Goal: Task Accomplishment & Management: Manage account settings

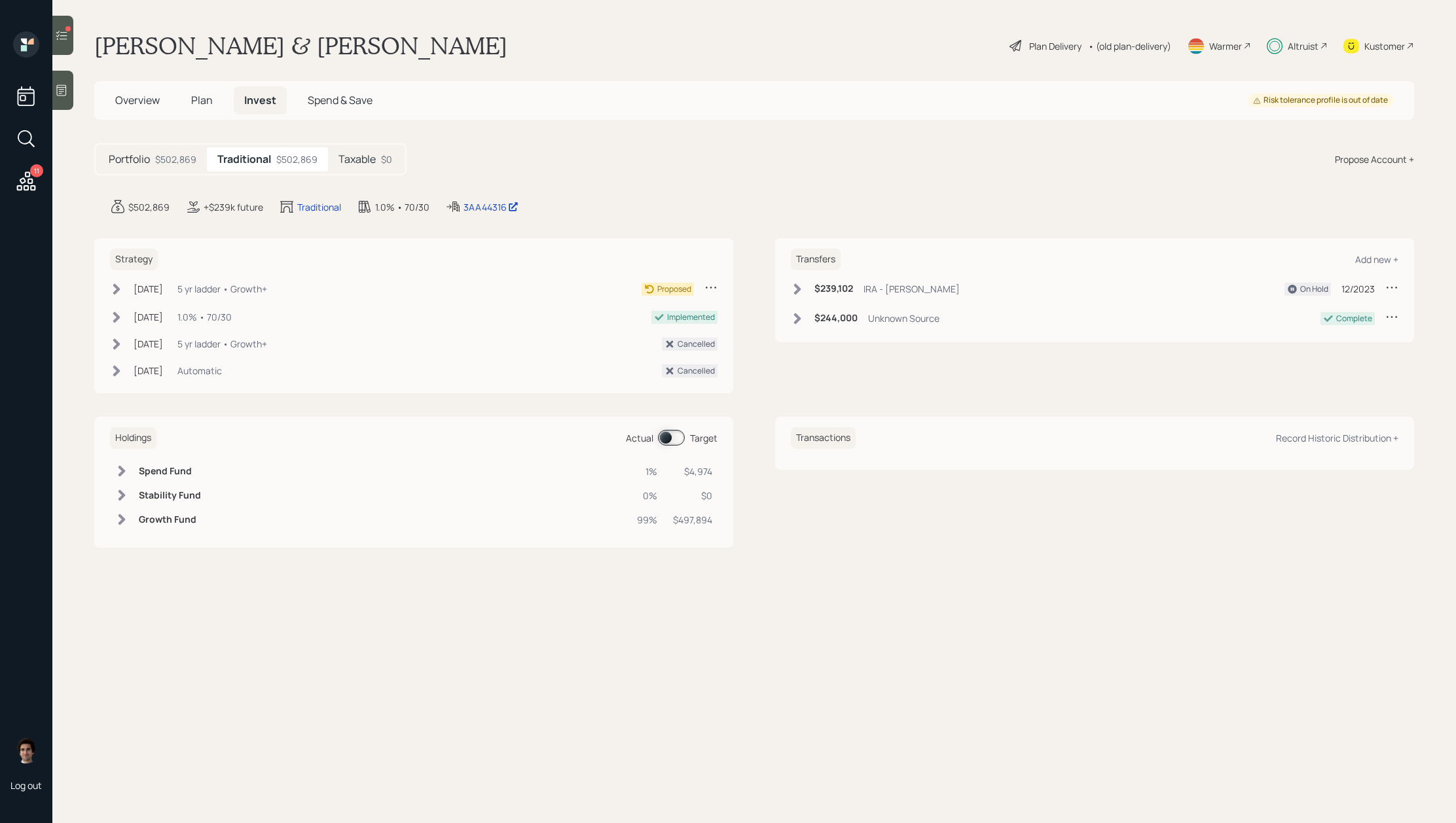
click at [119, 290] on icon at bounding box center [117, 289] width 7 height 11
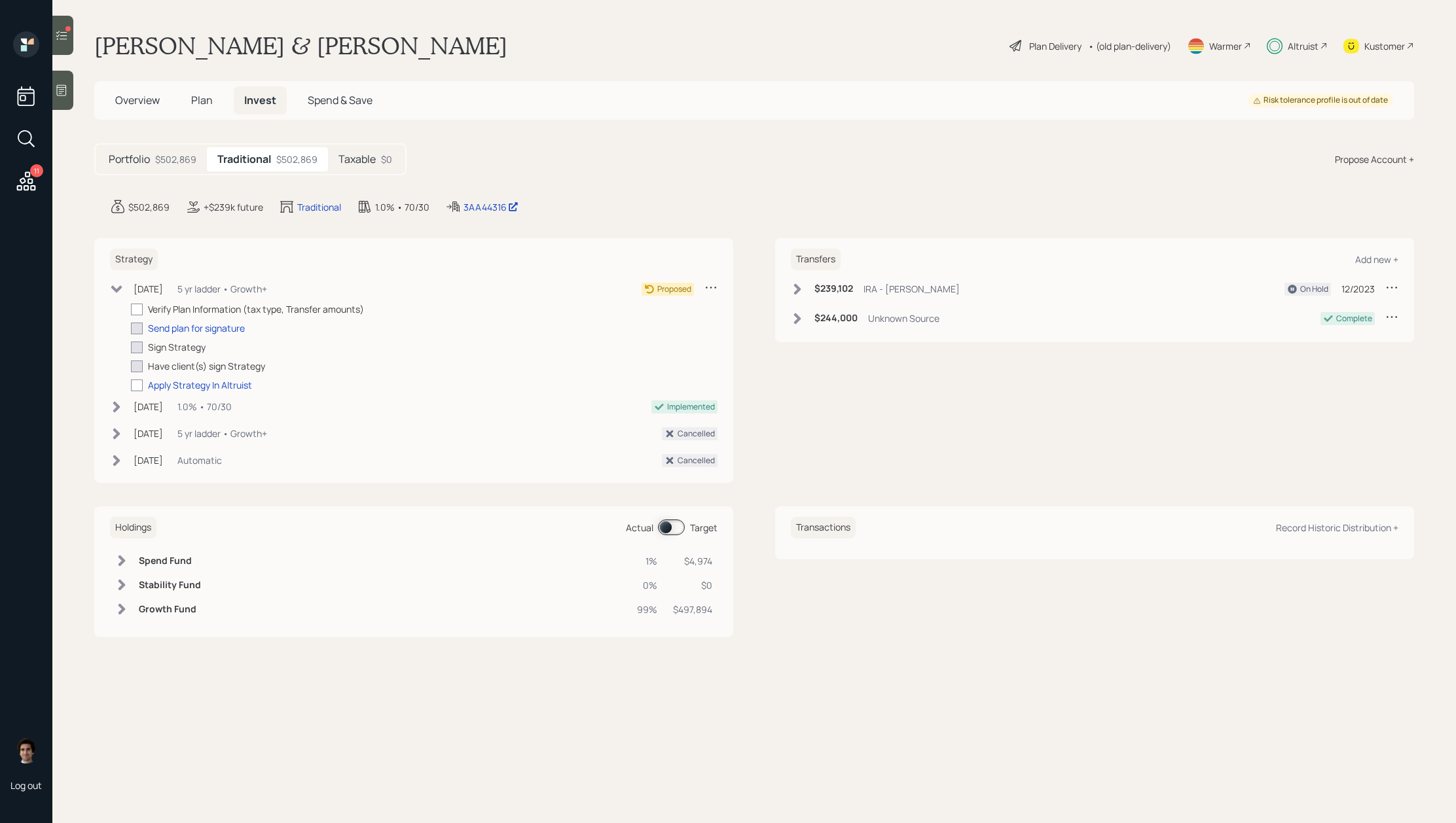
click at [119, 290] on icon at bounding box center [116, 289] width 11 height 7
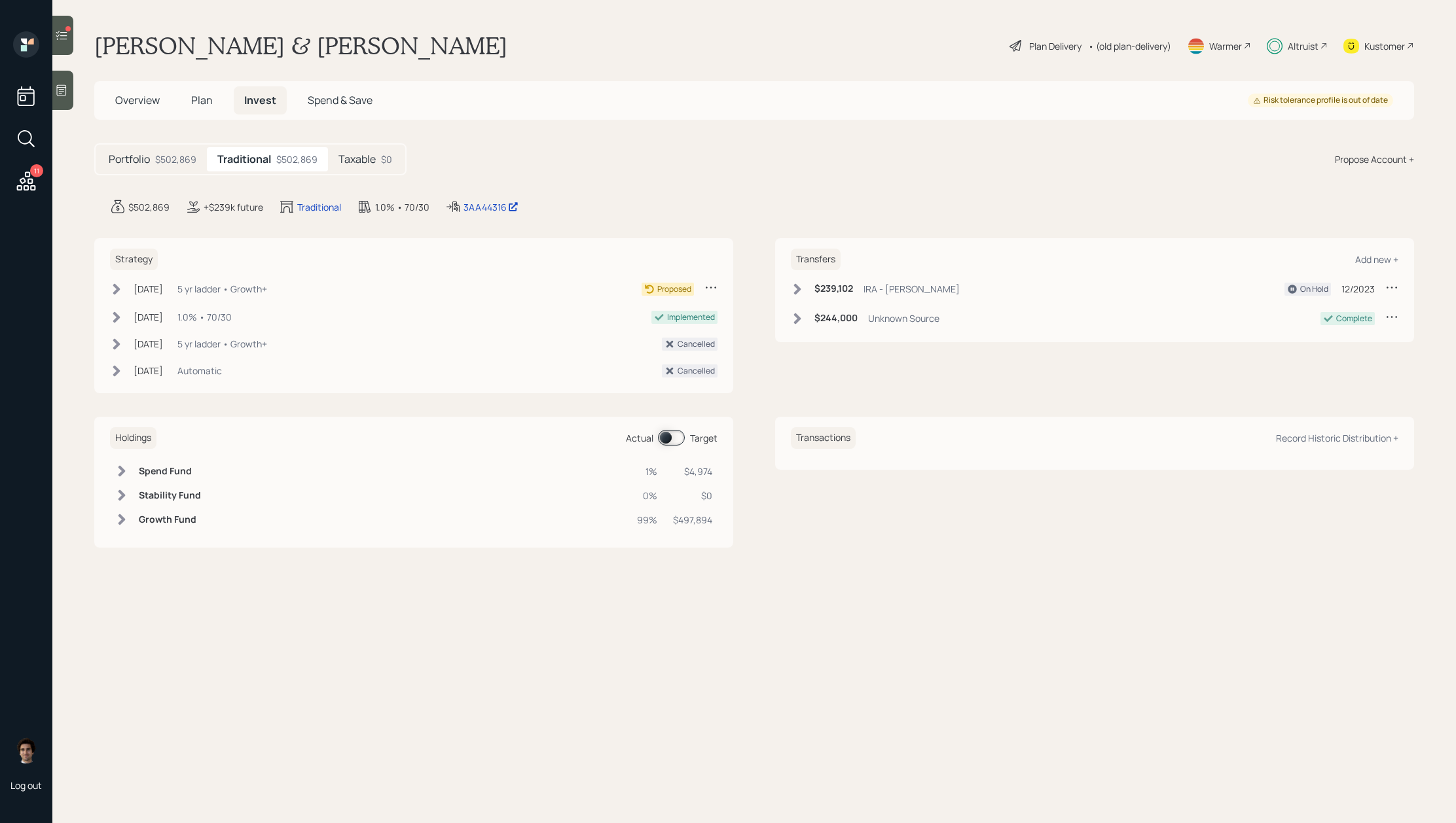
click at [197, 293] on div "5 yr ladder • Growth+" at bounding box center [222, 288] width 90 height 14
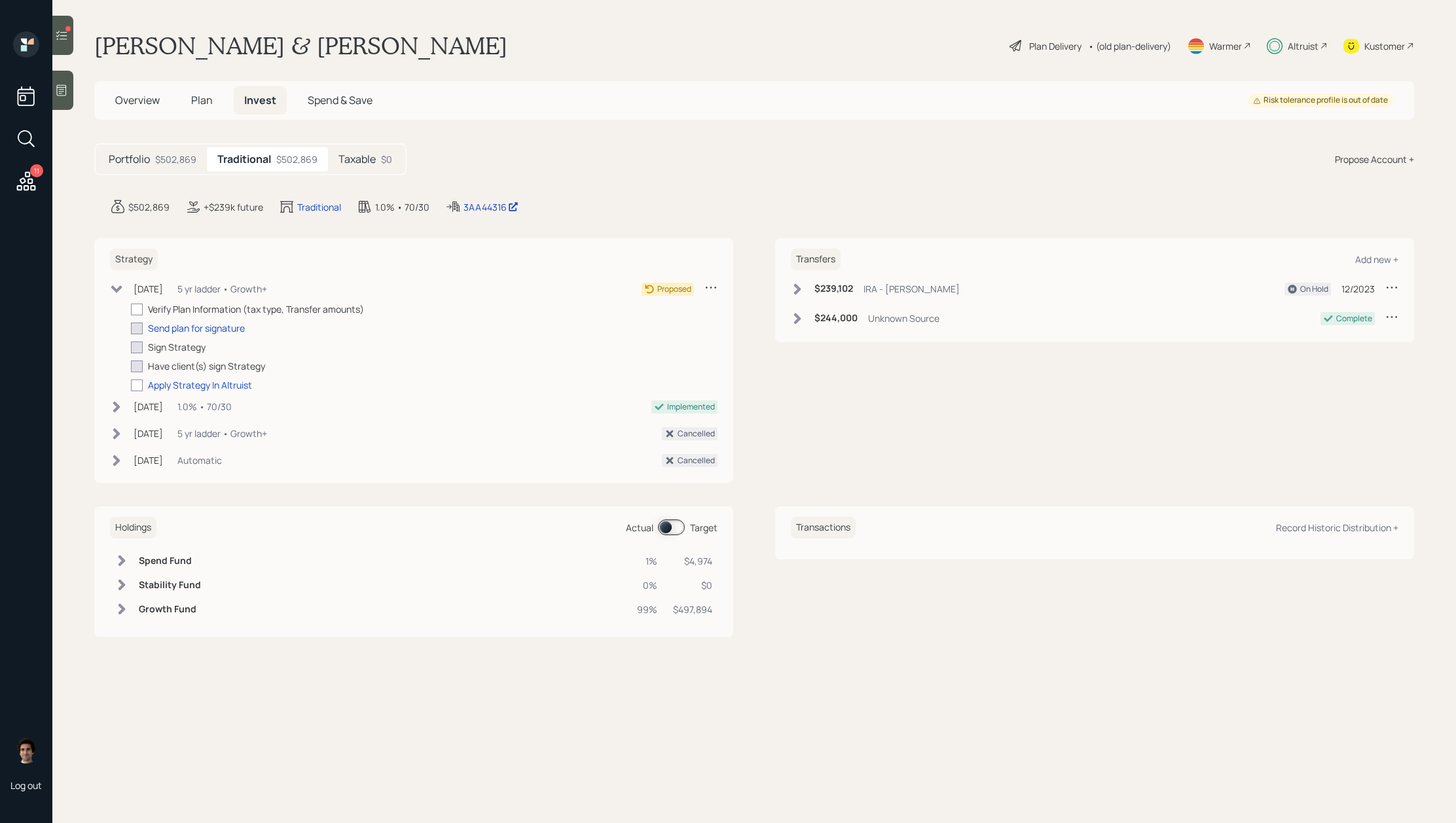
click at [197, 293] on div "5 yr ladder • Growth+" at bounding box center [222, 288] width 90 height 14
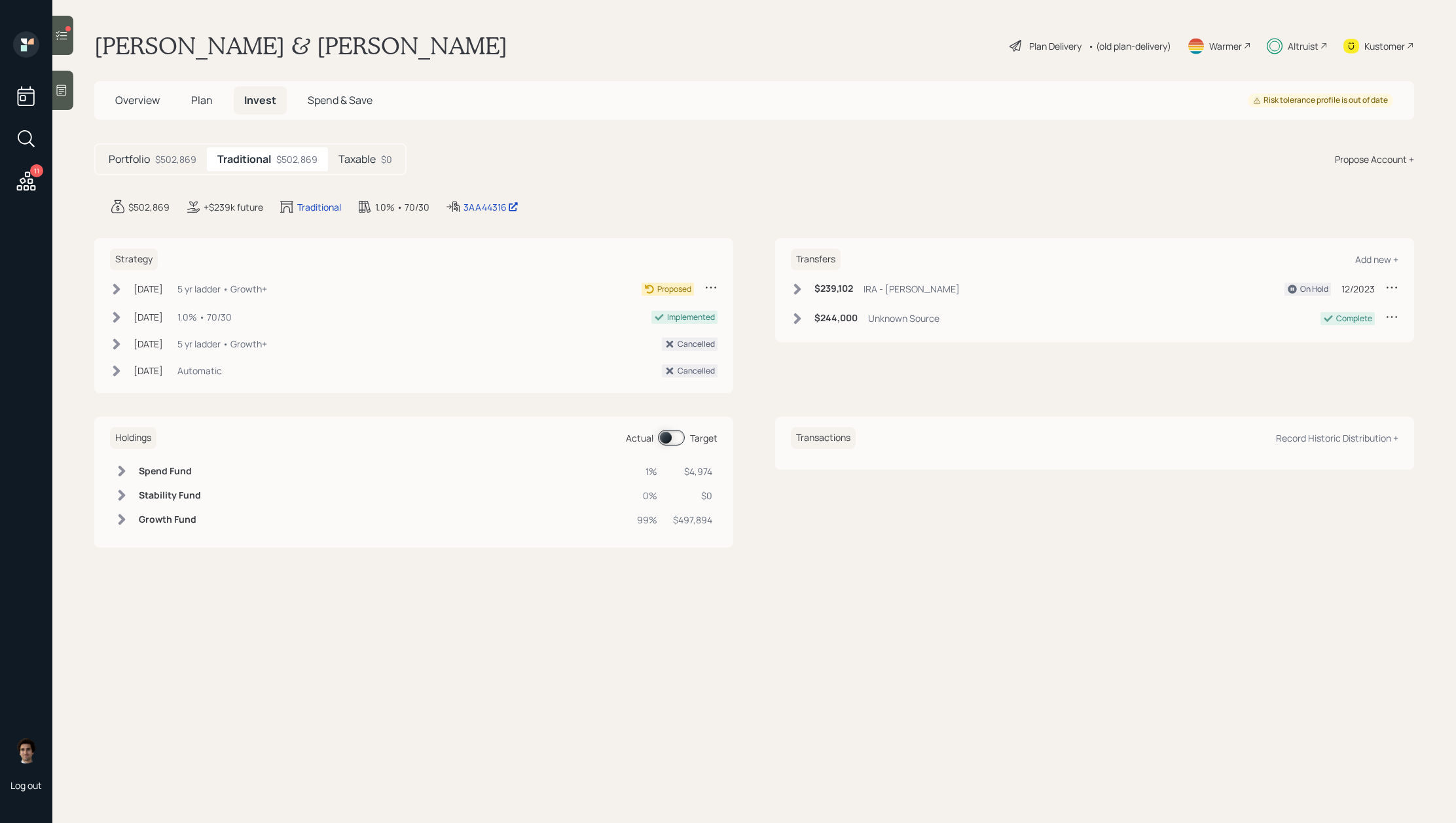
click at [717, 288] on div "Strategy Dec 5, 2023 Tuesday, December 5, 2023 11:54 AM EST 5 yr ladder • Growt…" at bounding box center [413, 316] width 638 height 155
click at [713, 288] on icon at bounding box center [710, 287] width 13 height 13
click at [436, 188] on main "Carol Joyce & Jihad Beaino Plan Delivery • (old plan-delivery) Warmer Altruist …" at bounding box center [754, 411] width 1403 height 823
click at [492, 197] on main "Carol Joyce & Jihad Beaino Plan Delivery • (old plan-delivery) Warmer Altruist …" at bounding box center [754, 411] width 1403 height 823
click at [492, 199] on div "3AA44316 edit" at bounding box center [491, 206] width 92 height 16
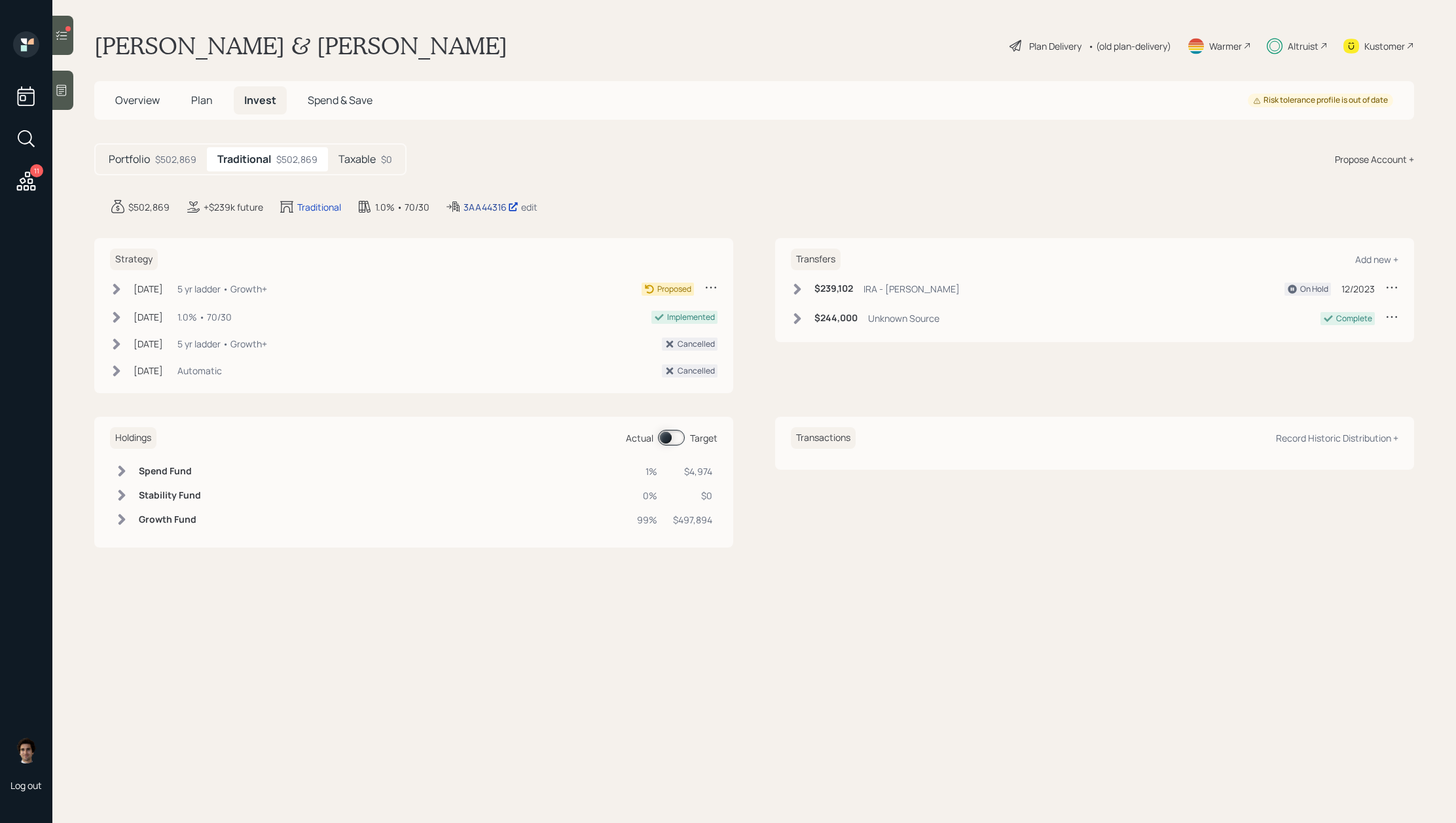
click at [492, 208] on div "3AA44316" at bounding box center [491, 207] width 55 height 14
click at [704, 286] on icon at bounding box center [710, 287] width 13 height 13
click at [687, 324] on div "Cancel Strategy" at bounding box center [670, 324] width 94 height 12
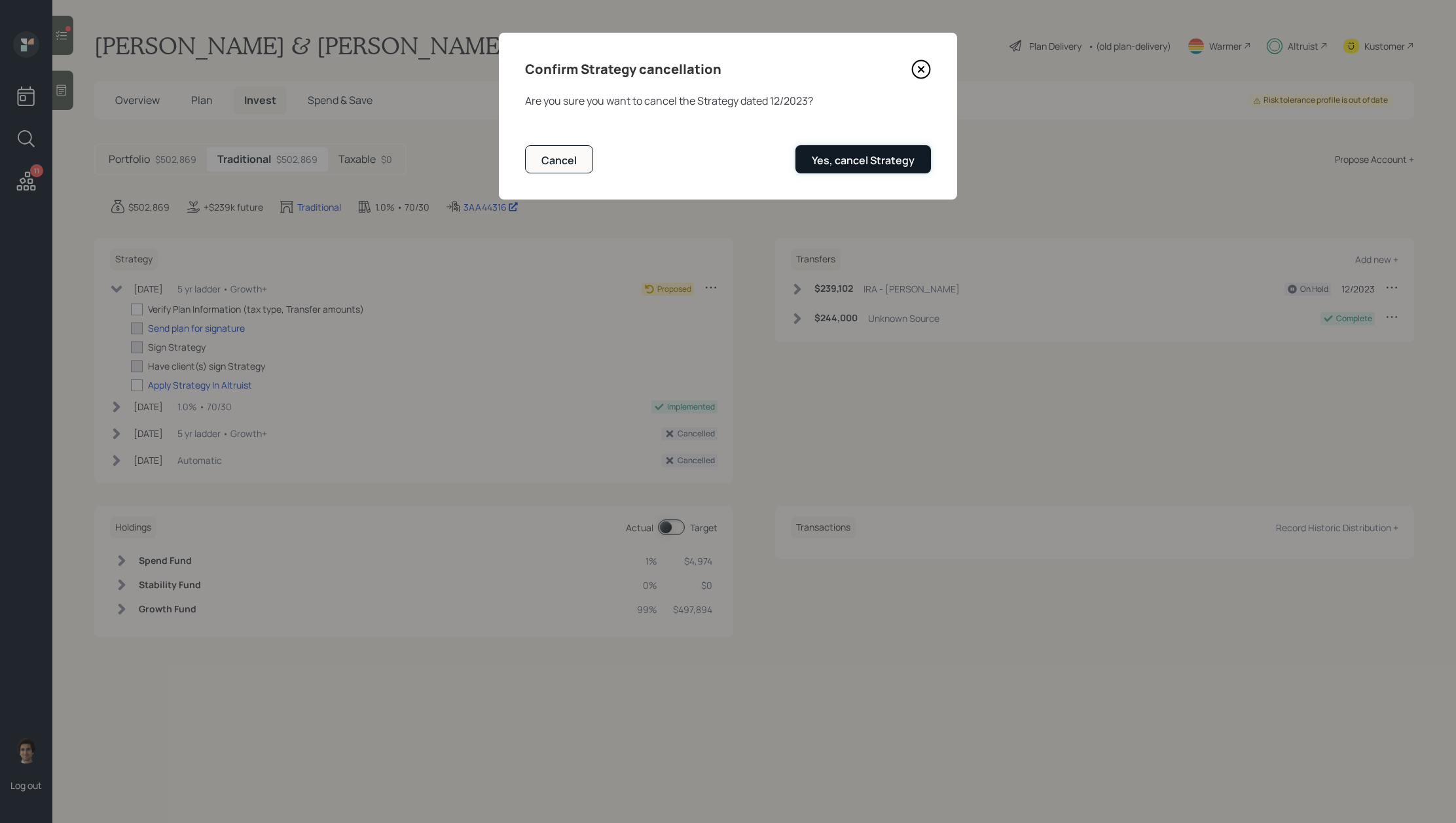
click at [896, 162] on div "Yes, cancel Strategy" at bounding box center [862, 161] width 103 height 15
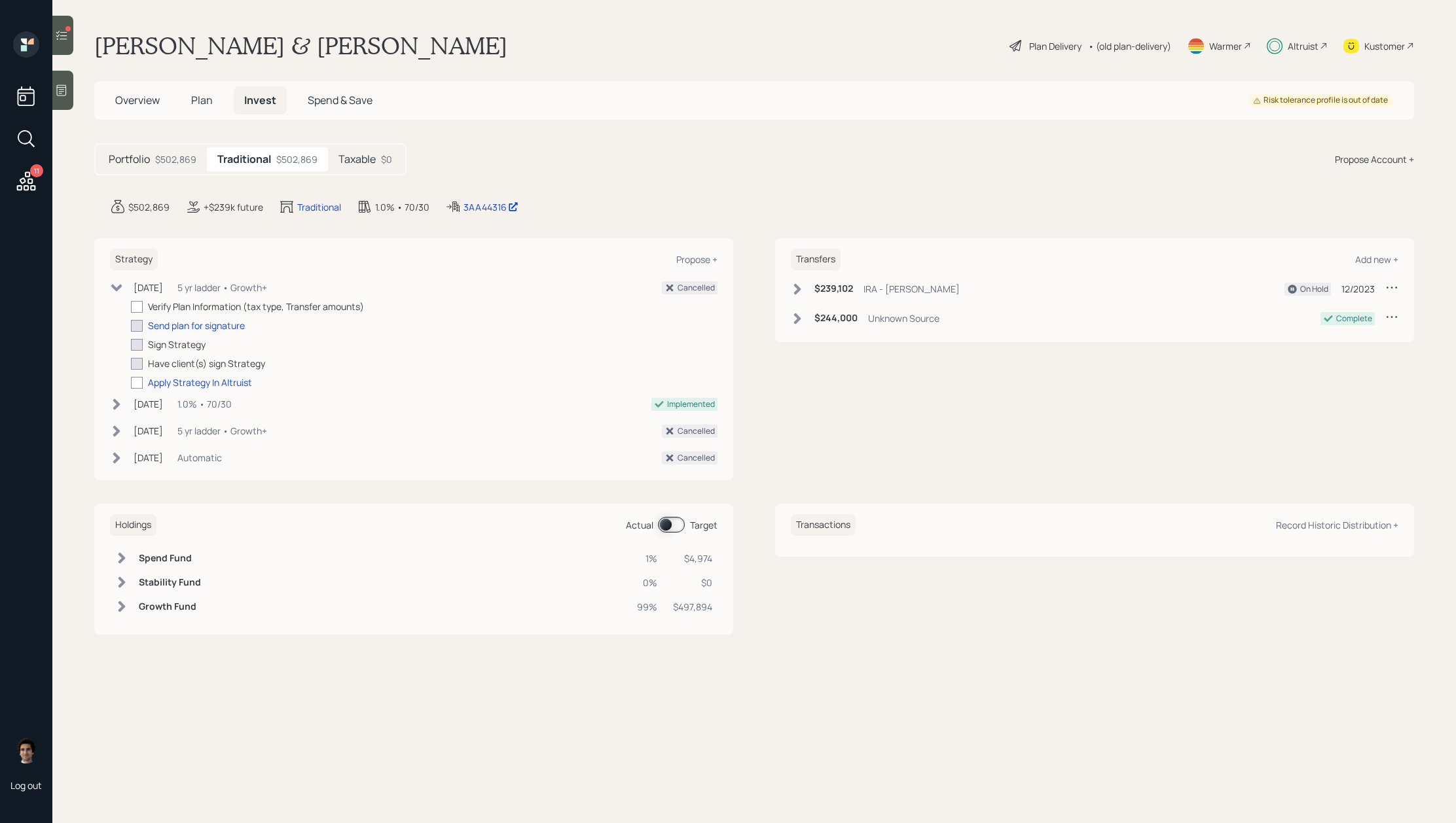
click at [49, 45] on div "11 Log out" at bounding box center [26, 411] width 53 height 823
click at [57, 45] on div at bounding box center [63, 35] width 21 height 40
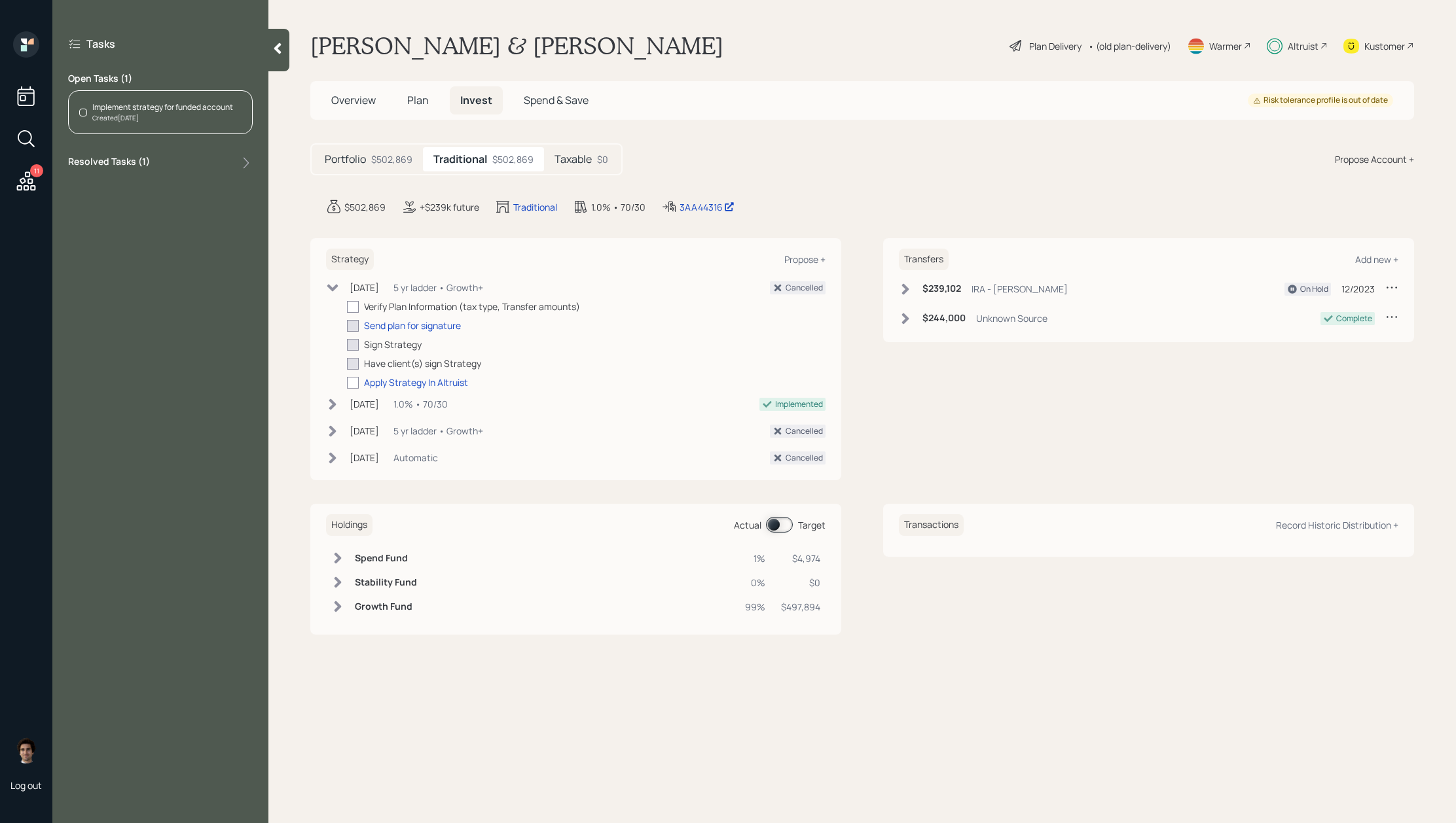
click at [107, 104] on div "Implement strategy for funded account" at bounding box center [163, 107] width 140 height 12
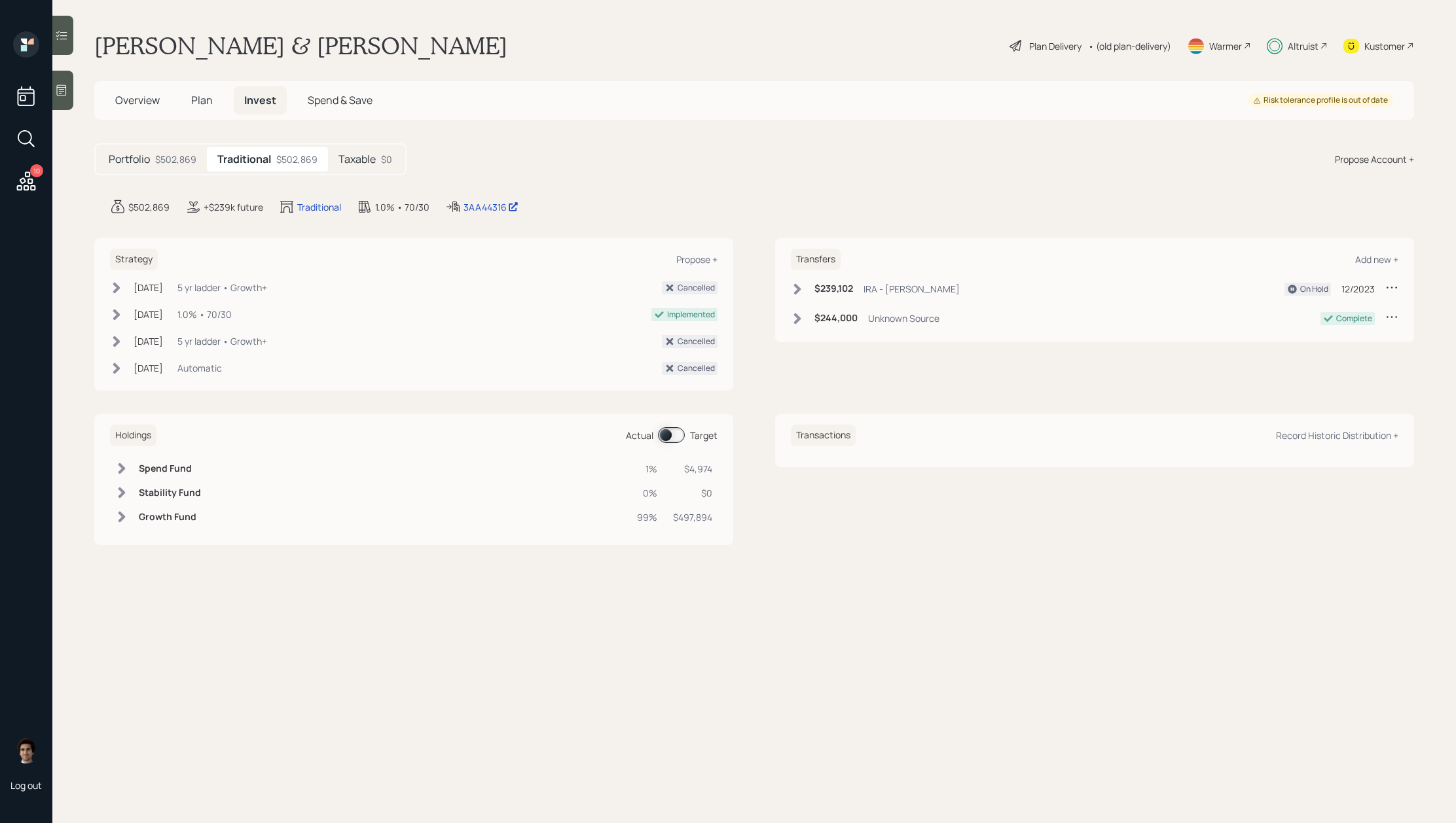
click at [42, 172] on div "10" at bounding box center [37, 171] width 13 height 13
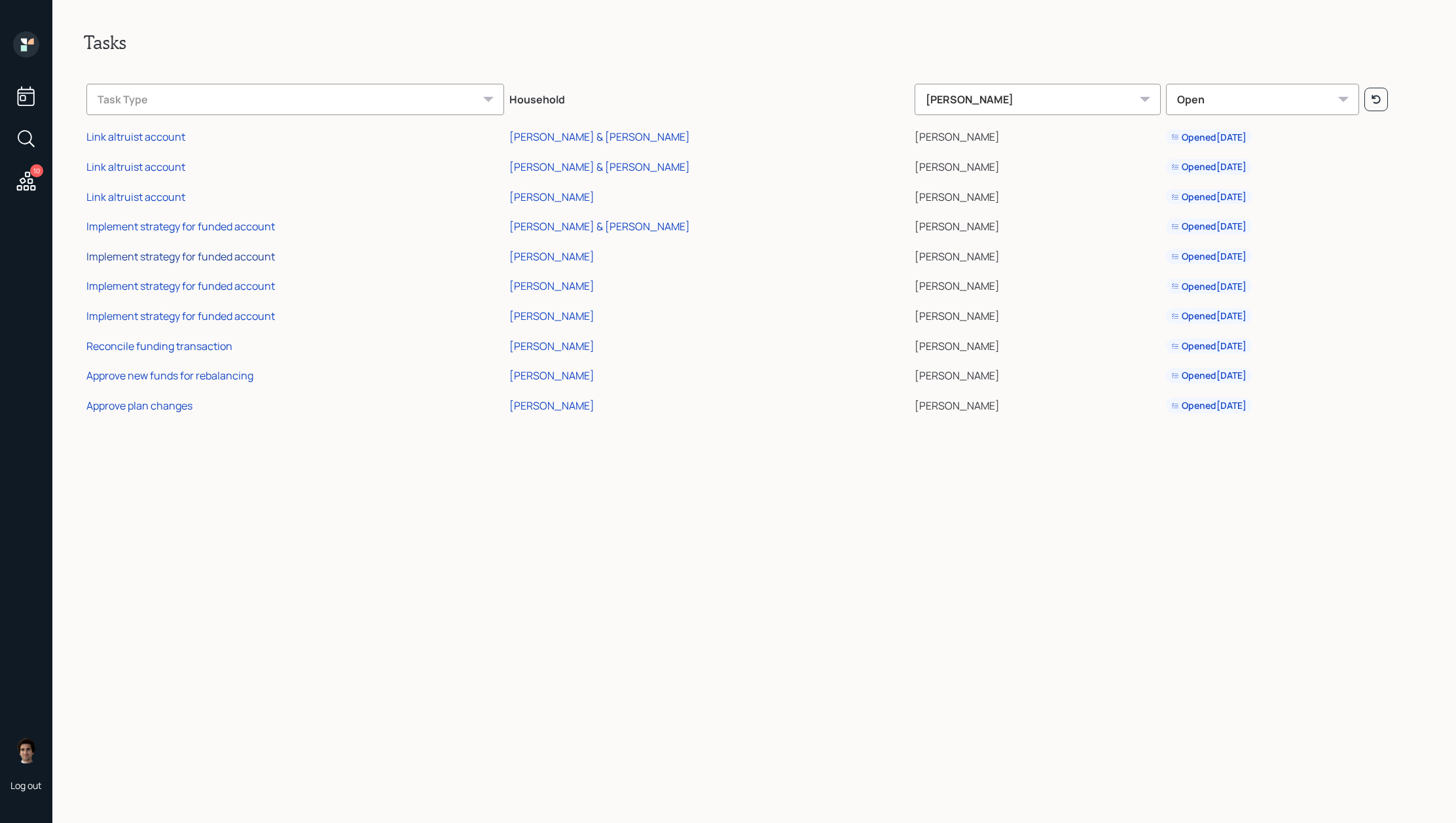
click at [235, 258] on div "Implement strategy for funded account" at bounding box center [181, 257] width 188 height 15
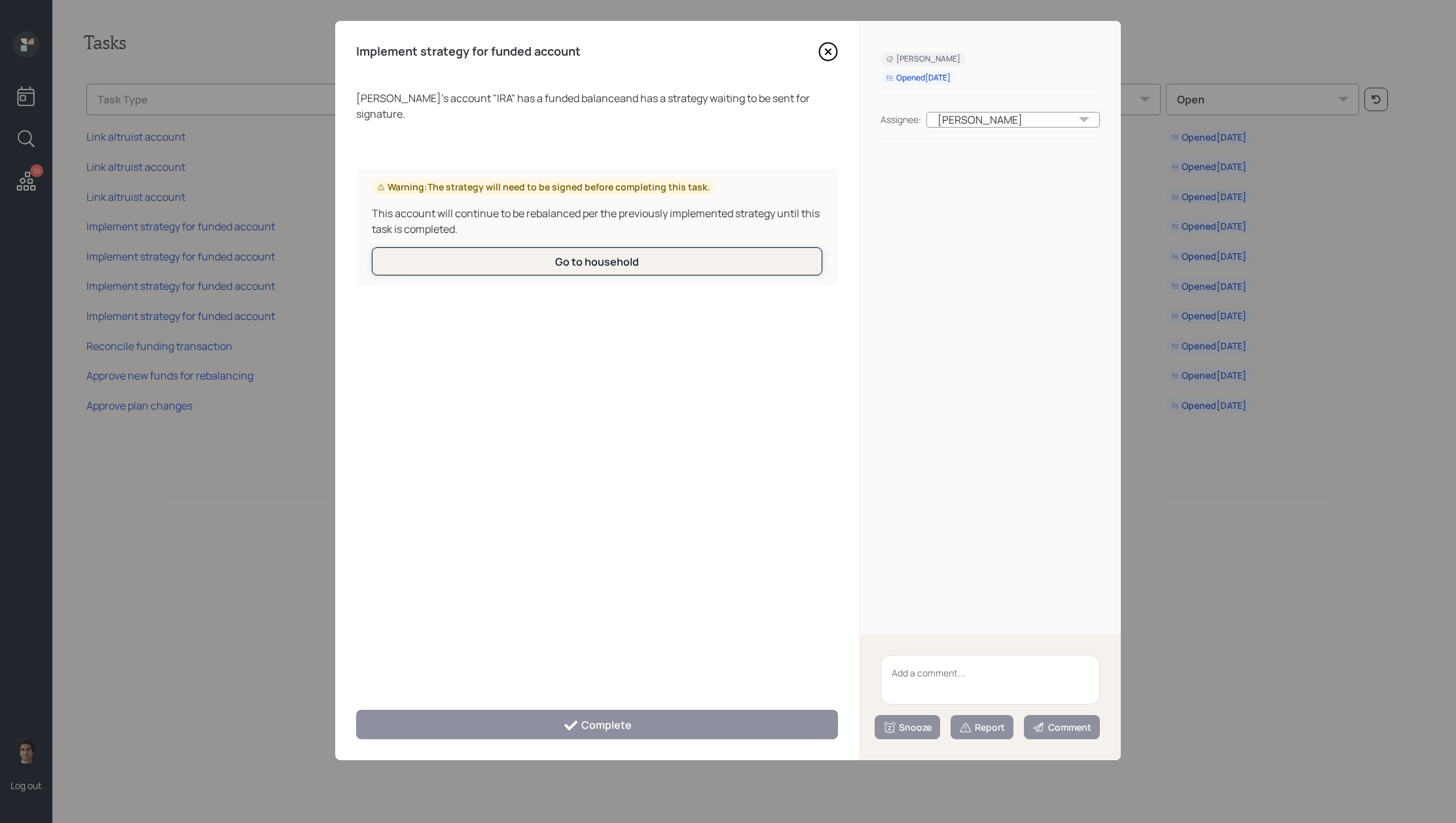
click at [720, 248] on button "Go to household" at bounding box center [596, 261] width 450 height 28
